Goal: Task Accomplishment & Management: Manage account settings

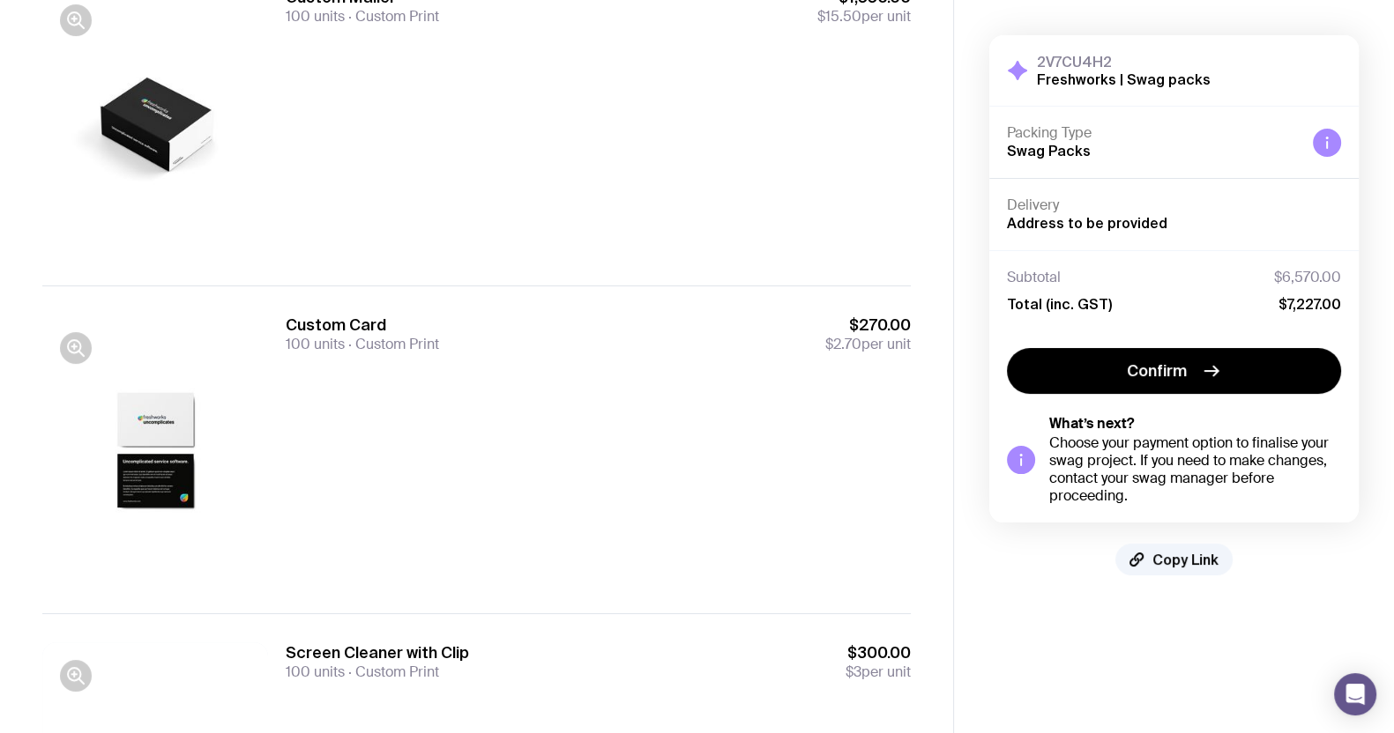
click at [317, 319] on h3 "Custom Card" at bounding box center [362, 325] width 153 height 21
drag, startPoint x: 322, startPoint y: 324, endPoint x: 331, endPoint y: 326, distance: 9.2
click at [322, 324] on h3 "Custom Card" at bounding box center [362, 325] width 153 height 21
click at [382, 363] on div "Custom Card 100 units Custom Print $270.00 $2.70 per unit" at bounding box center [598, 450] width 625 height 271
click at [409, 379] on div "Custom Card 100 units Custom Print $270.00 $2.70 per unit" at bounding box center [598, 450] width 625 height 271
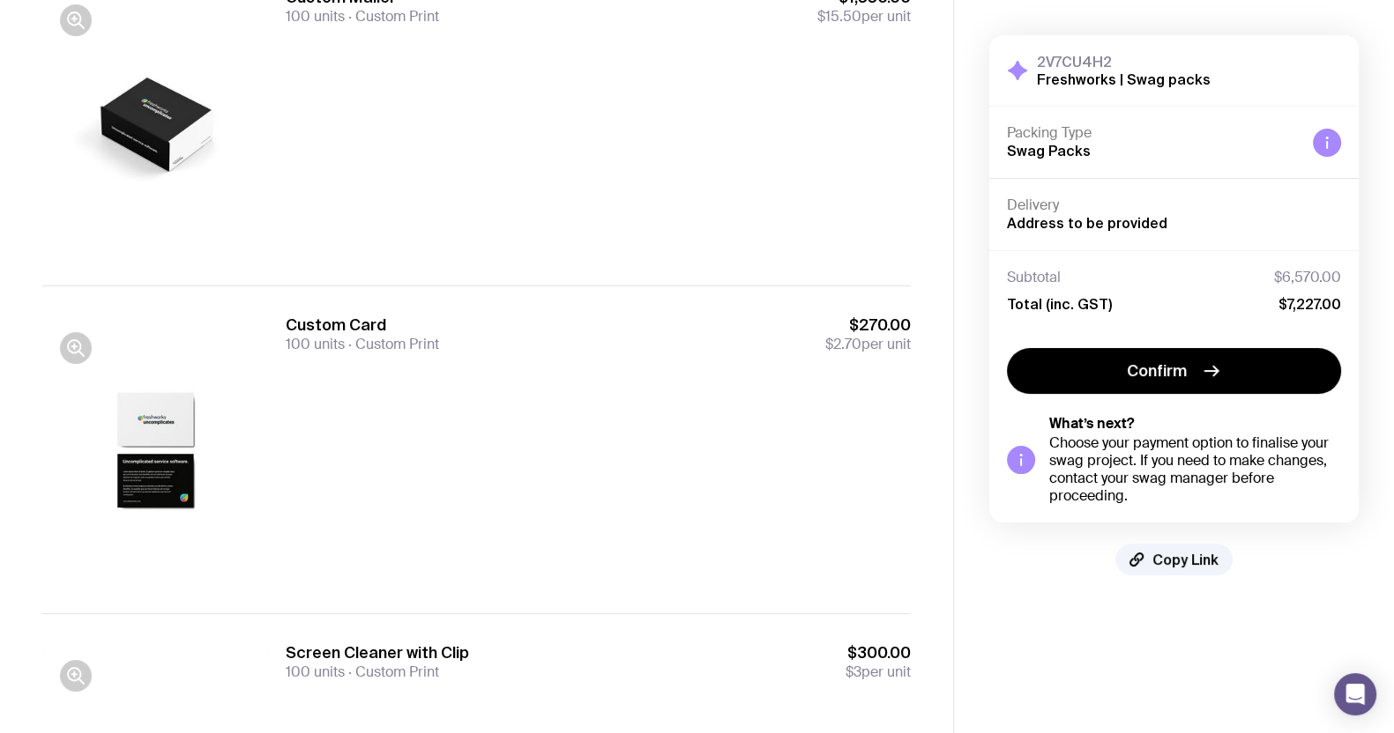
click at [417, 381] on div "Custom Card 100 units Custom Print $270.00 $2.70 per unit" at bounding box center [598, 450] width 625 height 271
click at [430, 398] on div "Custom Card 100 units Custom Print $270.00 $2.70 per unit" at bounding box center [598, 450] width 625 height 271
click at [399, 404] on div "Custom Card 100 units Custom Print $270.00 $2.70 per unit" at bounding box center [598, 450] width 625 height 271
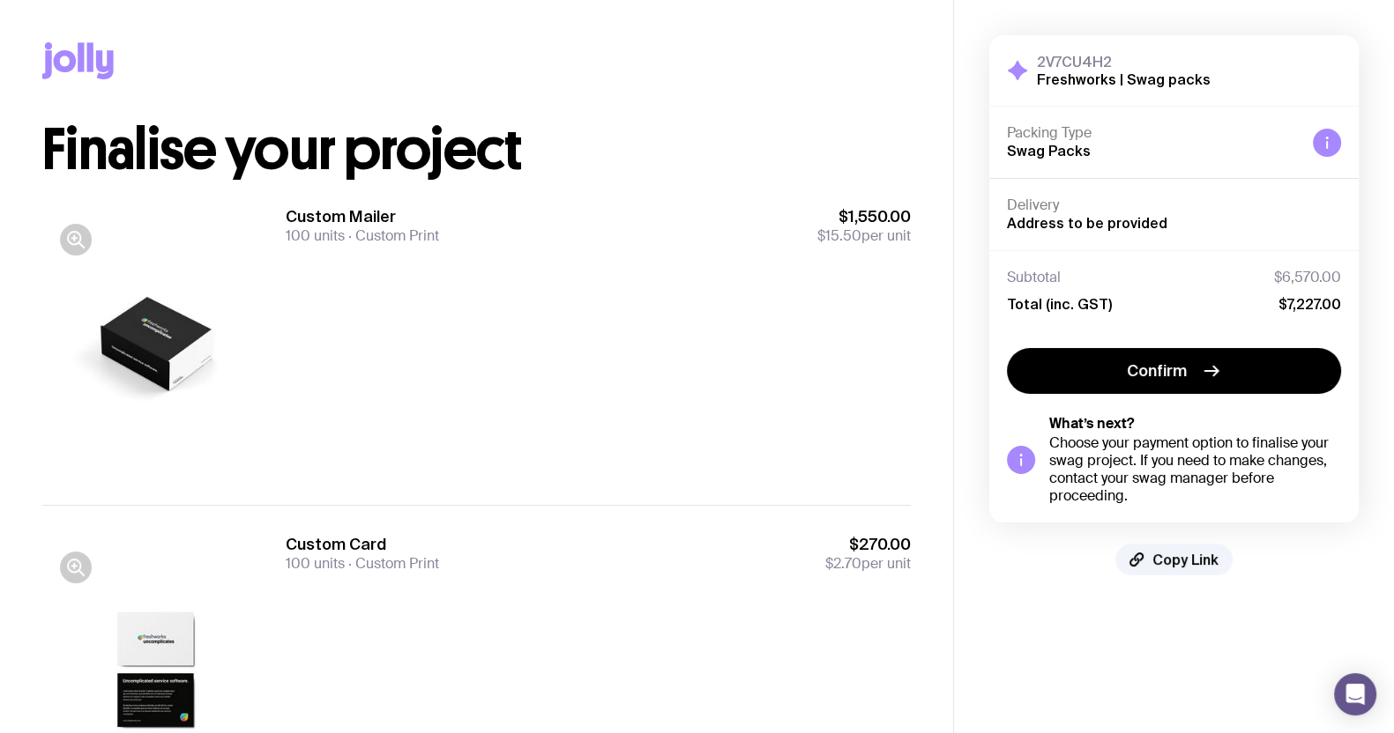
click at [1168, 541] on div "2V7CU4H2 Freshworks | Swag packs Hide Details Packing Type Swag Packs Delivery …" at bounding box center [1173, 305] width 369 height 540
click at [1164, 557] on span "Copy Link" at bounding box center [1185, 560] width 66 height 18
click at [703, 230] on div "Custom Mailer 100 units Custom Print $1,550.00 $15.50 per unit" at bounding box center [598, 225] width 625 height 39
click at [708, 52] on div "Copy Link" at bounding box center [476, 61] width 868 height 122
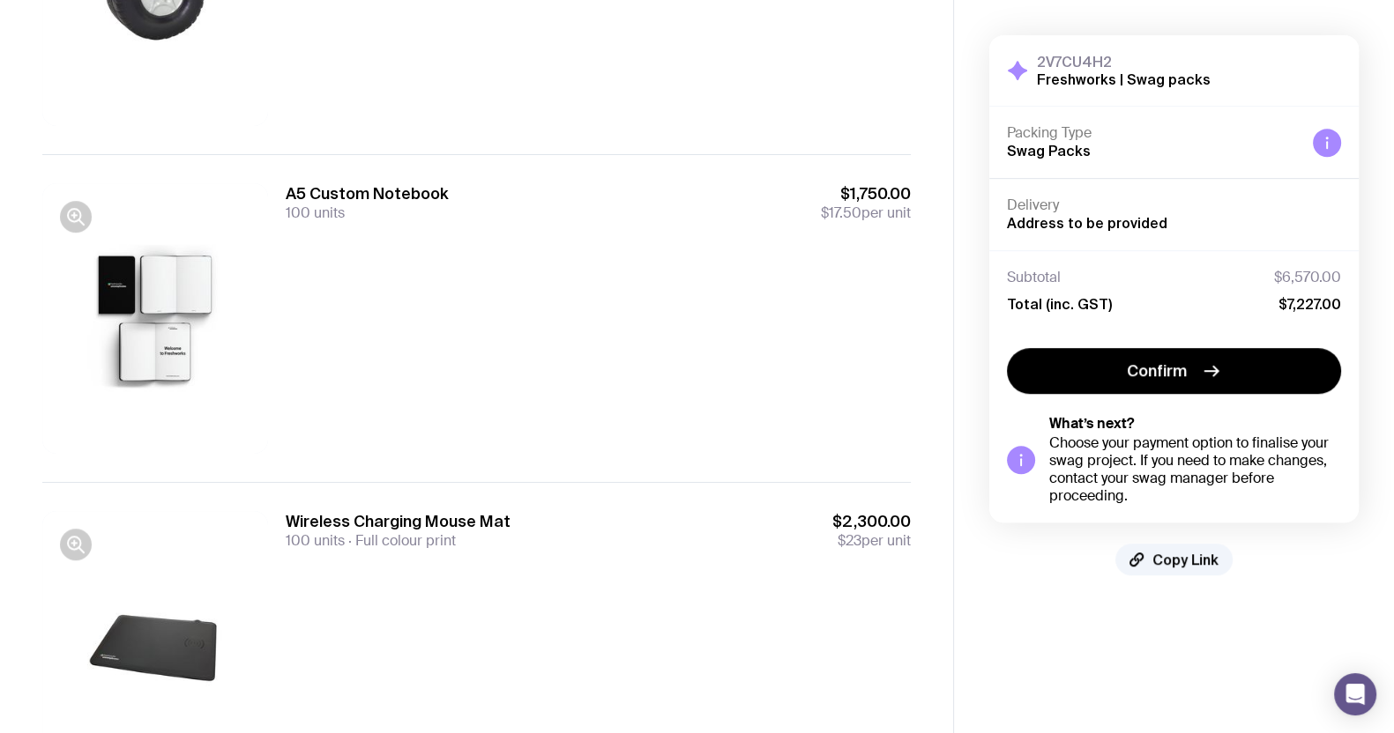
scroll to position [1447, 0]
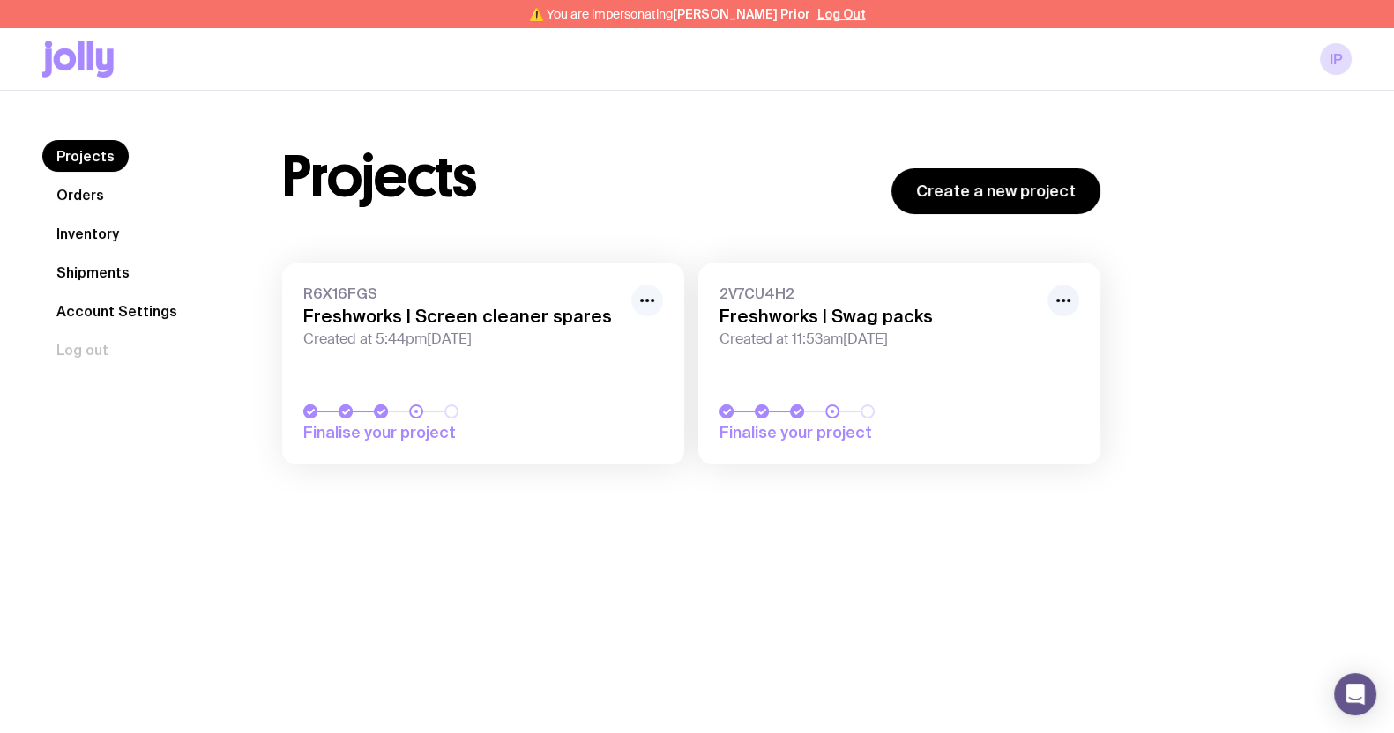
click at [658, 297] on button "button" at bounding box center [647, 301] width 32 height 32
click at [641, 334] on button "Rename" at bounding box center [606, 340] width 85 height 18
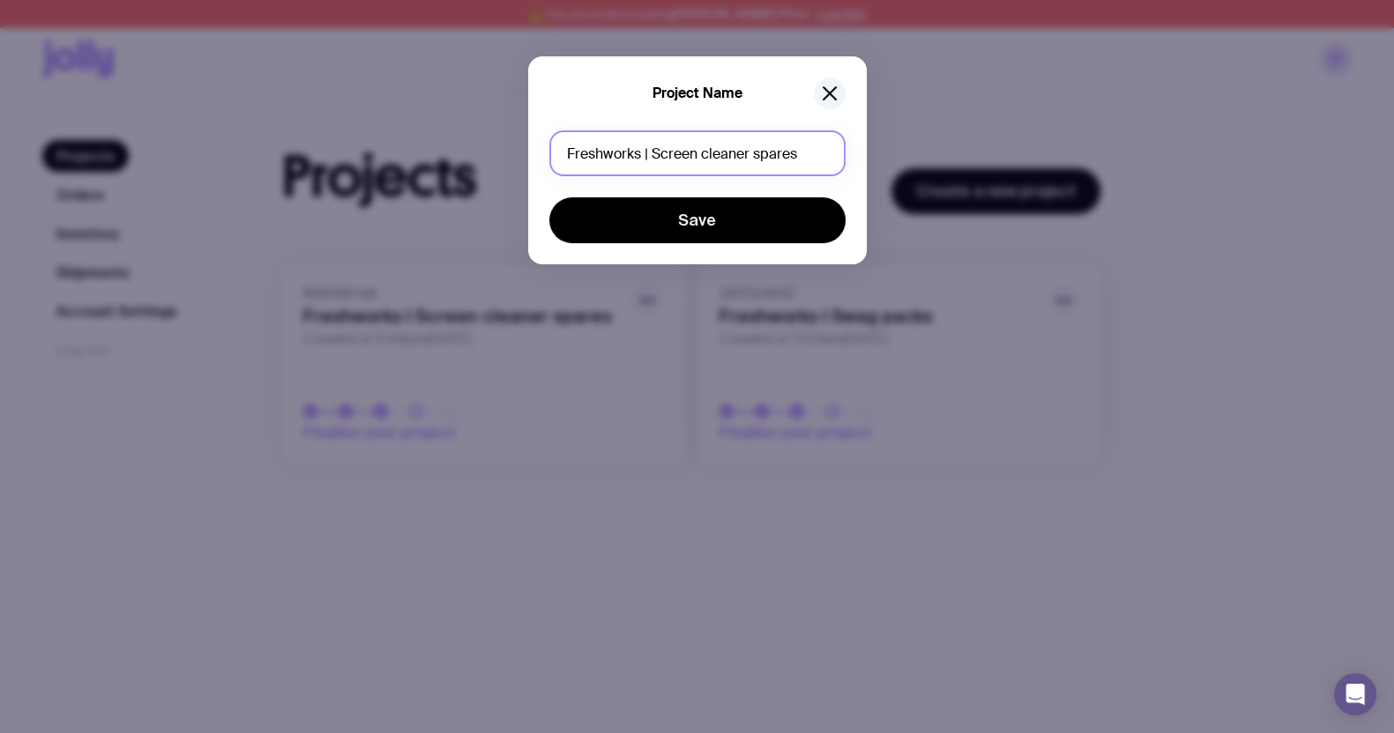
drag, startPoint x: 776, startPoint y: 161, endPoint x: 752, endPoint y: 160, distance: 23.8
click at [752, 160] on input "Freshworks | Screen cleaner spares" at bounding box center [697, 153] width 296 height 46
click at [657, 157] on input "Freshworks | Screen cleaner" at bounding box center [697, 153] width 296 height 46
drag, startPoint x: 793, startPoint y: 156, endPoint x: 798, endPoint y: 165, distance: 9.9
click at [793, 155] on input "Freshworks | Office Screen cleaner" at bounding box center [697, 153] width 296 height 46
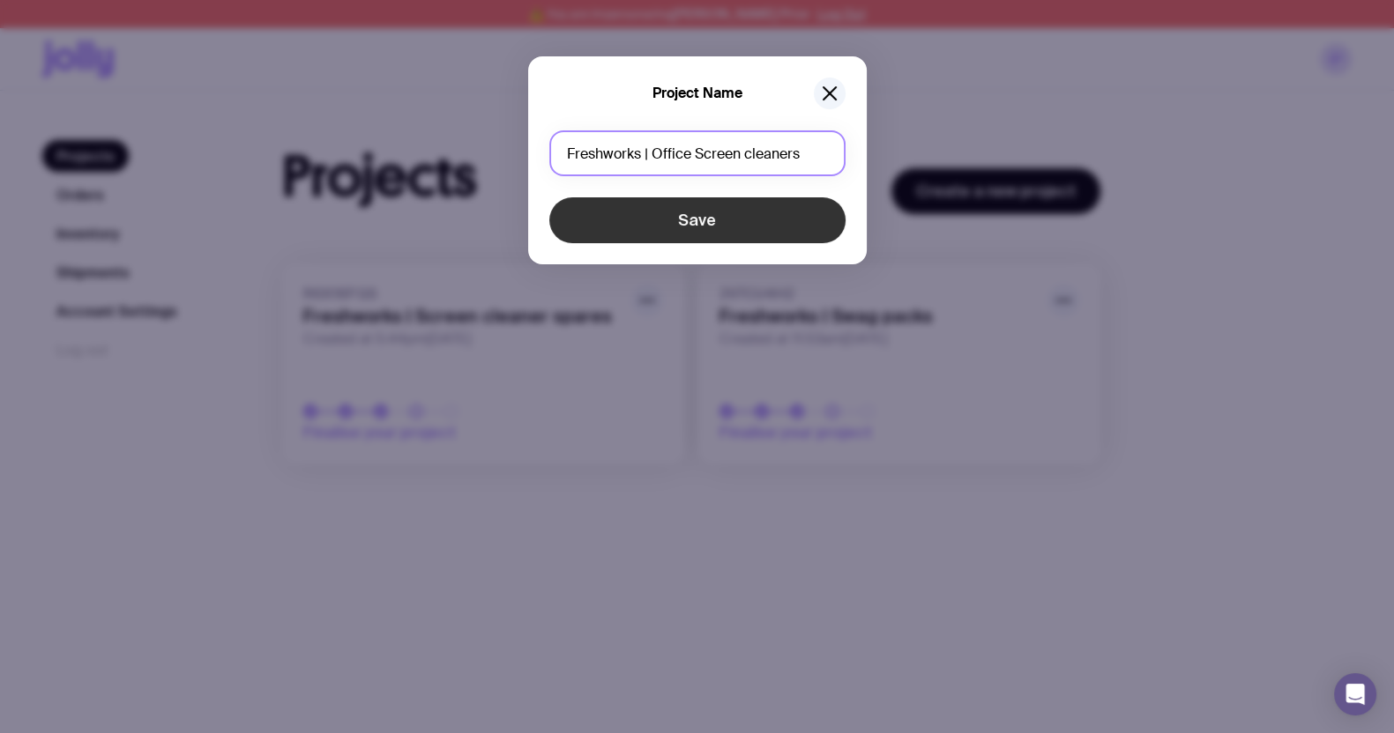
type input "Freshworks | Office Screen cleaners"
click at [775, 218] on button "Save" at bounding box center [697, 220] width 296 height 46
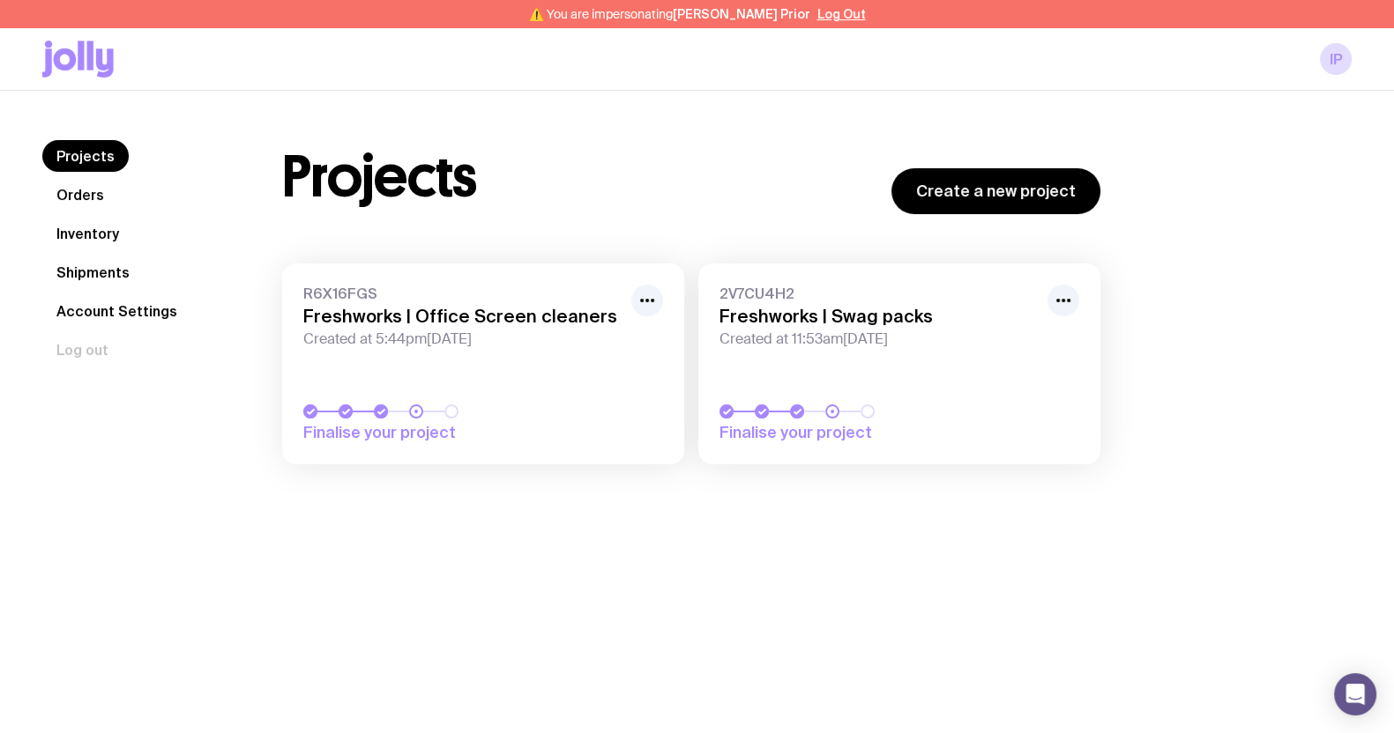
click at [1082, 297] on link "2V7CU4H2 Freshworks | Swag packs Created at 11:53am, Thu 12th Jun 2025 Finalise…" at bounding box center [899, 364] width 402 height 201
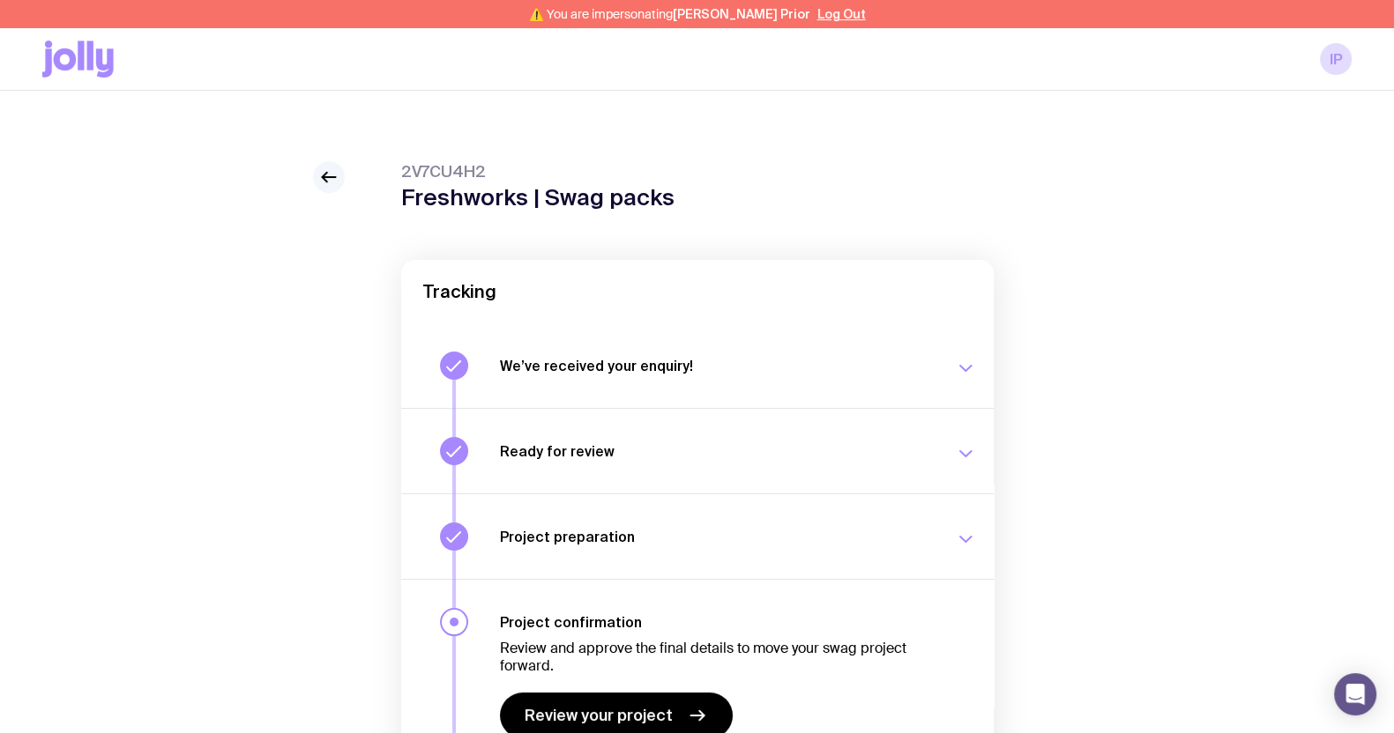
drag, startPoint x: 357, startPoint y: 181, endPoint x: 339, endPoint y: 174, distance: 19.0
click at [355, 178] on div "2V7CU4H2 Freshworks | Swag packs Tracking We’ve received your enquiry! Our team…" at bounding box center [696, 552] width 1309 height 783
click at [331, 169] on icon at bounding box center [328, 177] width 21 height 21
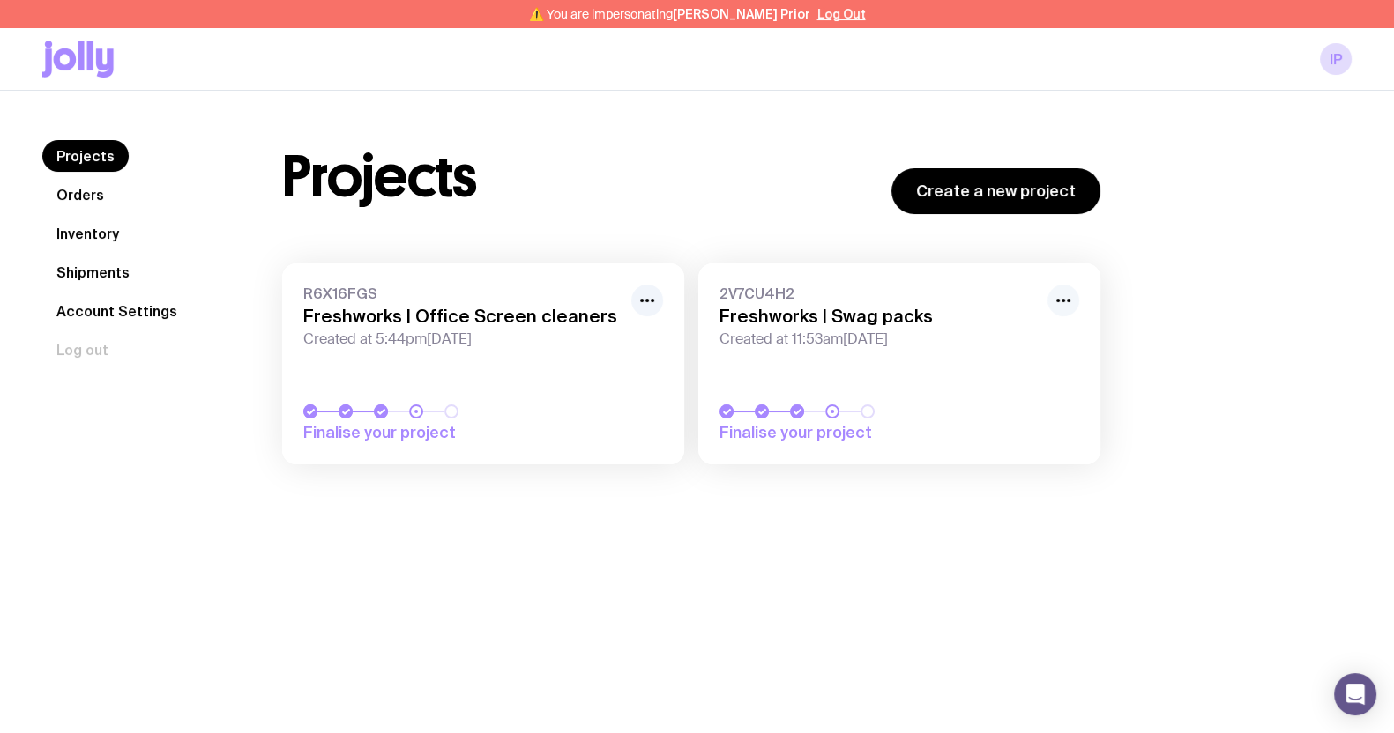
click at [1071, 294] on icon "button" at bounding box center [1062, 300] width 21 height 21
click at [1018, 339] on button "Rename" at bounding box center [1022, 340] width 85 height 18
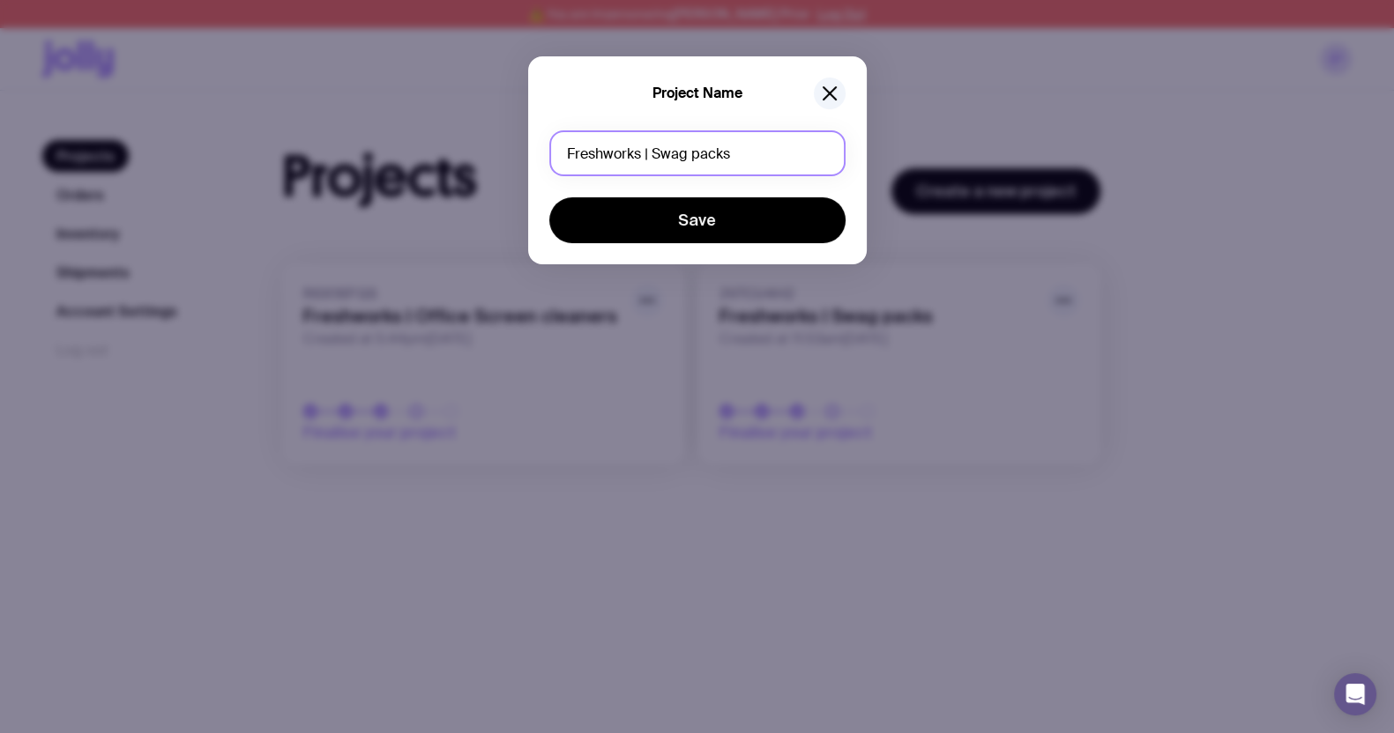
drag, startPoint x: 731, startPoint y: 157, endPoint x: 657, endPoint y: 164, distance: 74.4
click at [656, 164] on input "Freshworks | Swag packs" at bounding box center [697, 153] width 296 height 46
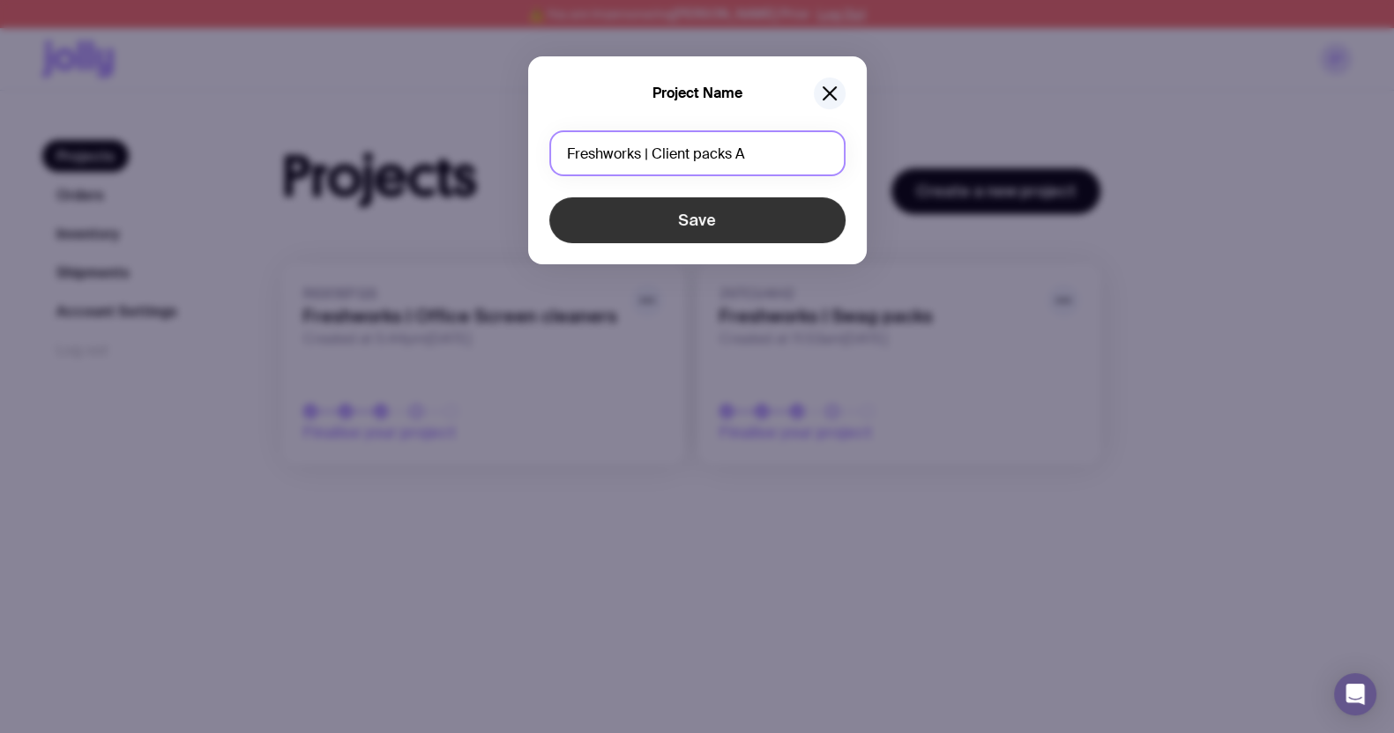
type input "Freshworks | Client packs A"
click at [710, 215] on button "Save" at bounding box center [697, 220] width 296 height 46
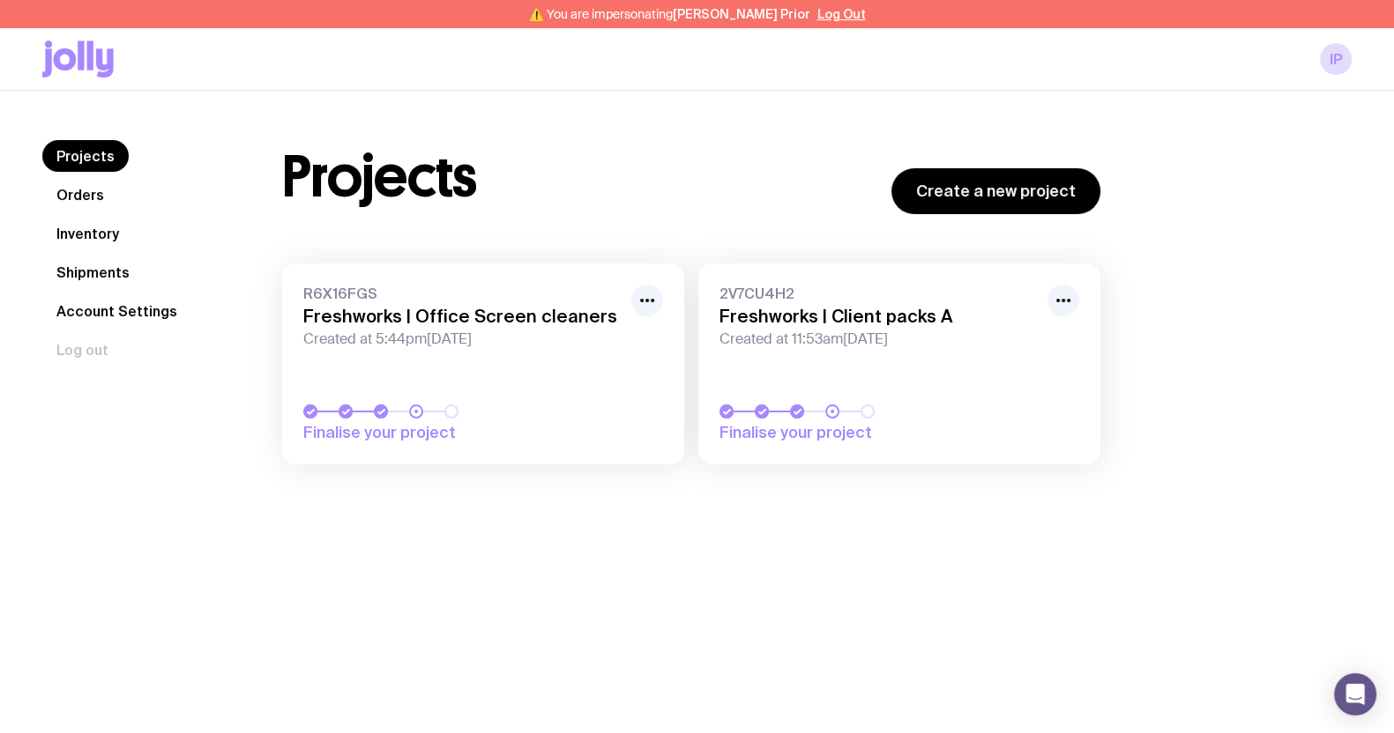
click at [790, 59] on div "IP" at bounding box center [696, 59] width 1309 height 62
click at [804, 128] on div "Projects Orders Inventory Shipments Account Settings Log out Projects Orders In…" at bounding box center [697, 311] width 1394 height 441
